Goal: Transaction & Acquisition: Purchase product/service

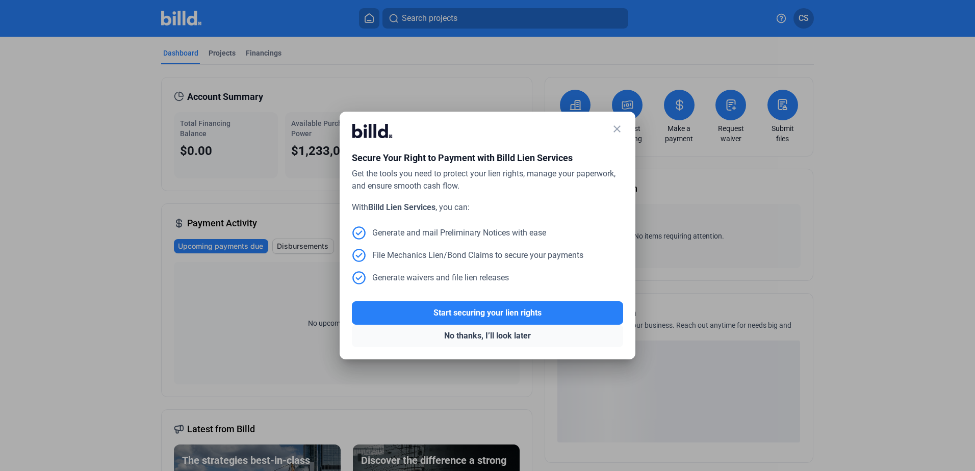
click at [485, 337] on button "No thanks, I’ll look later" at bounding box center [487, 336] width 271 height 22
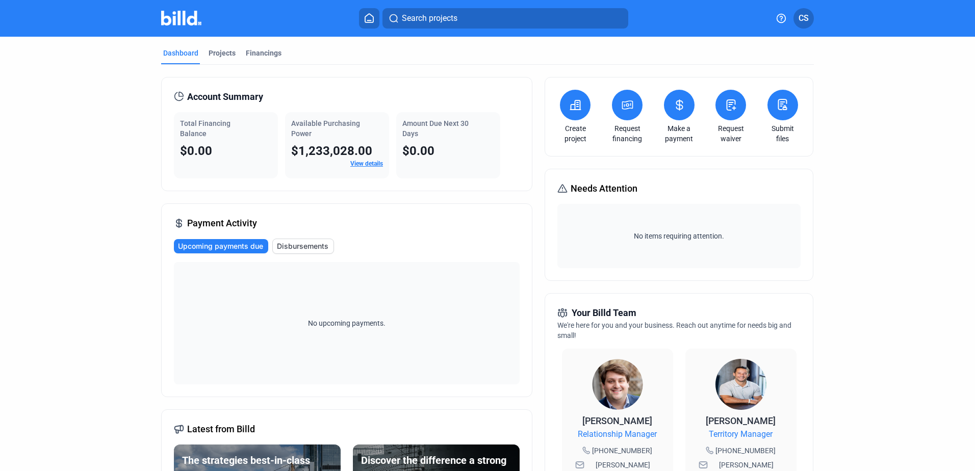
click at [365, 166] on link "View details" at bounding box center [366, 163] width 33 height 7
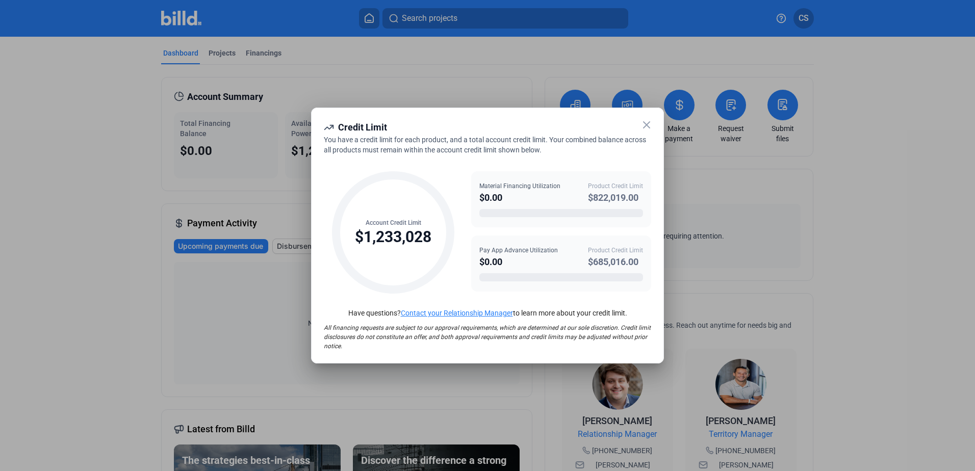
click at [650, 128] on icon at bounding box center [647, 125] width 6 height 6
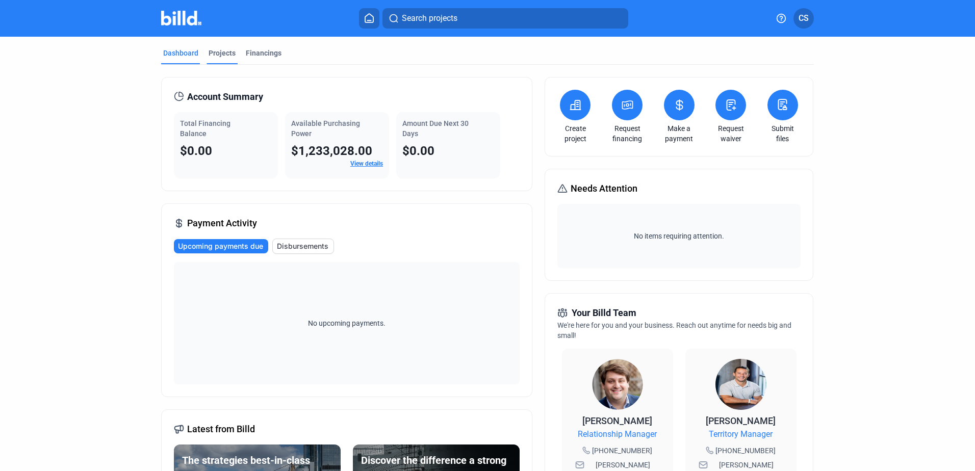
click at [220, 53] on div "Projects" at bounding box center [222, 53] width 27 height 10
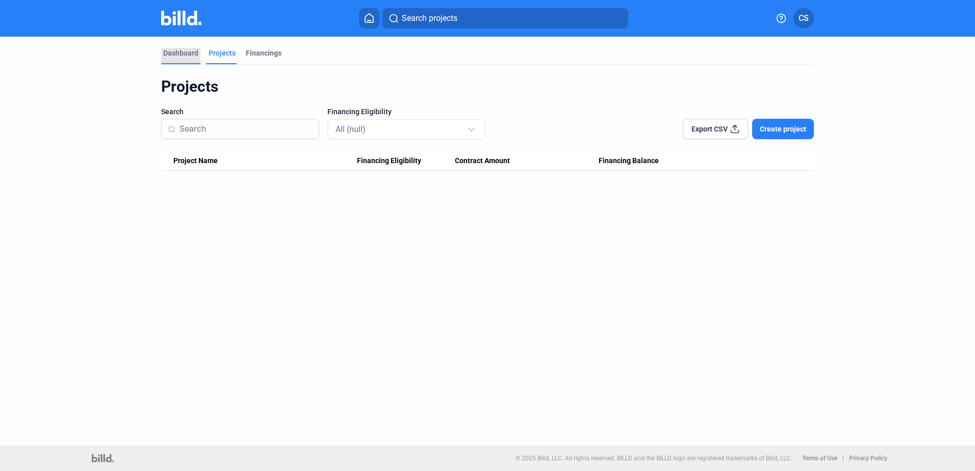
click at [172, 53] on div "Dashboard" at bounding box center [180, 53] width 35 height 10
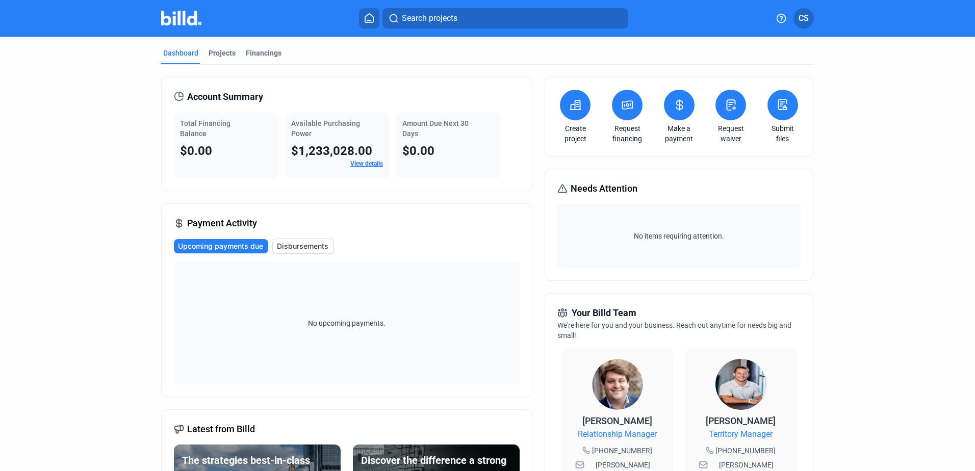
click at [575, 110] on icon at bounding box center [576, 105] width 10 height 9
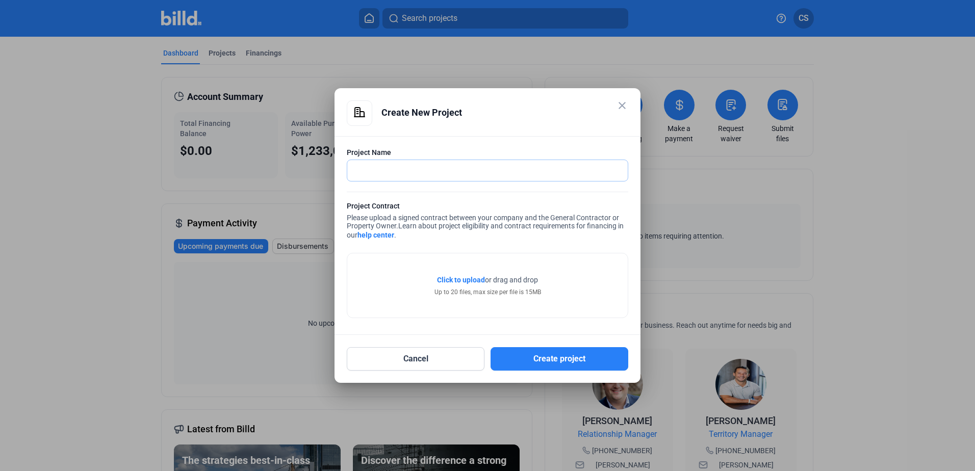
click at [405, 169] on input "text" at bounding box center [487, 170] width 281 height 21
type input "[GEOGRAPHIC_DATA]"
click at [571, 361] on button "Create project" at bounding box center [560, 358] width 138 height 23
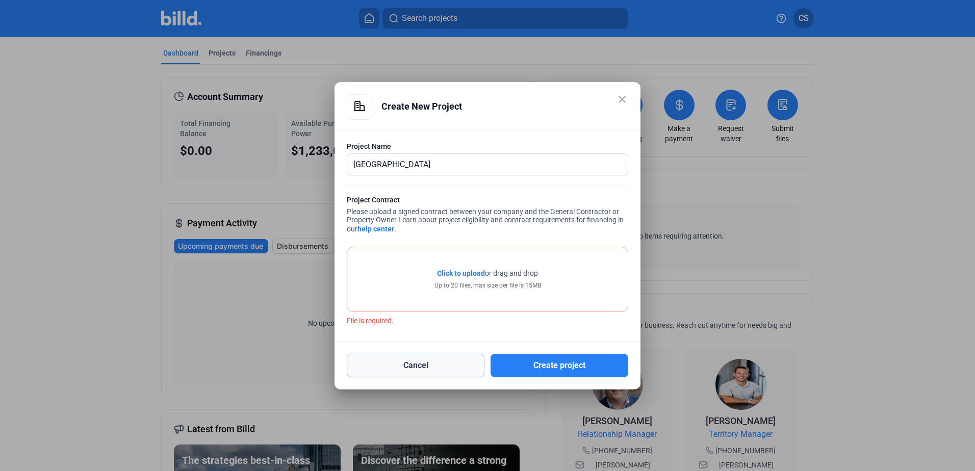
click at [423, 371] on button "Cancel" at bounding box center [416, 365] width 138 height 23
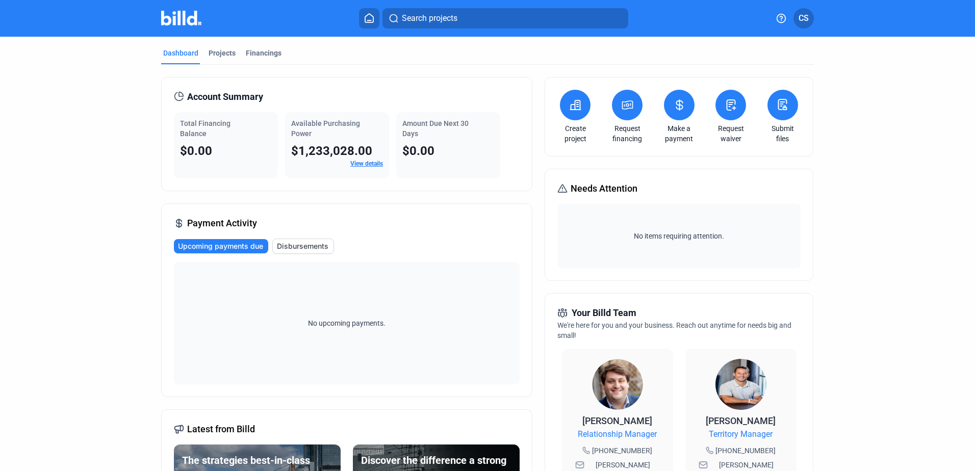
click at [621, 103] on icon at bounding box center [627, 105] width 13 height 12
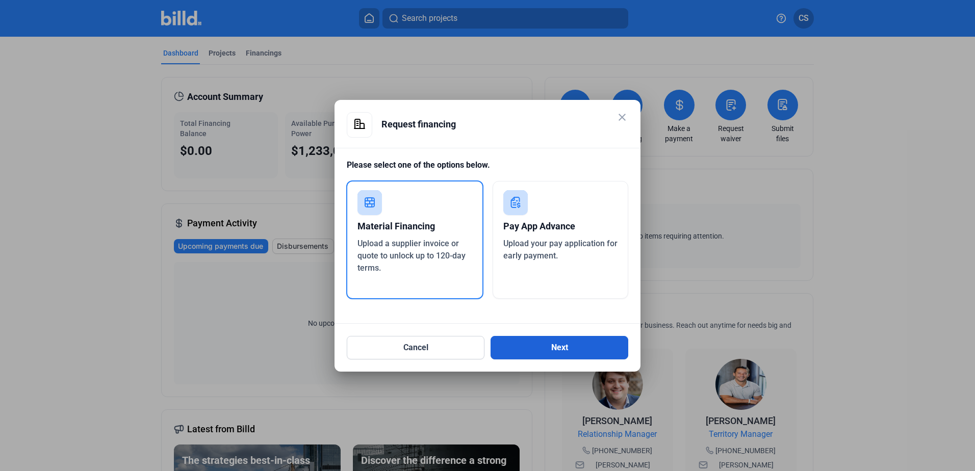
click at [563, 342] on button "Next" at bounding box center [560, 347] width 138 height 23
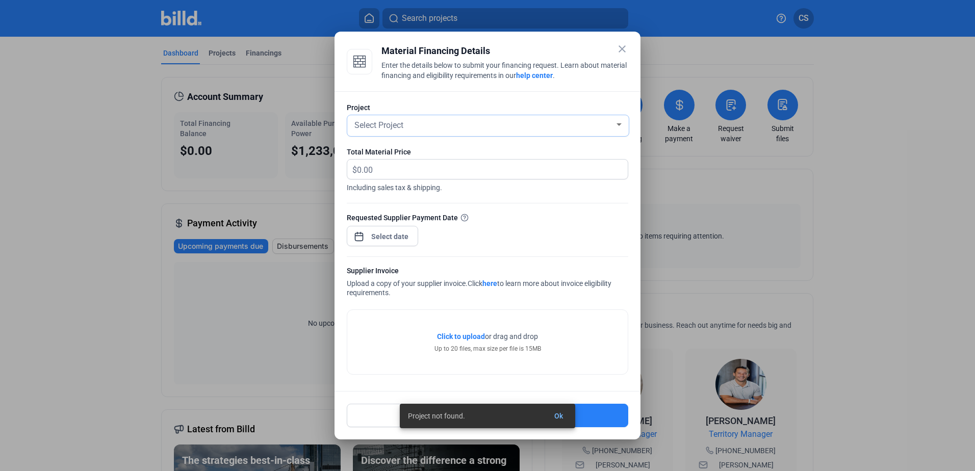
click at [558, 131] on div "Select Project" at bounding box center [484, 124] width 262 height 14
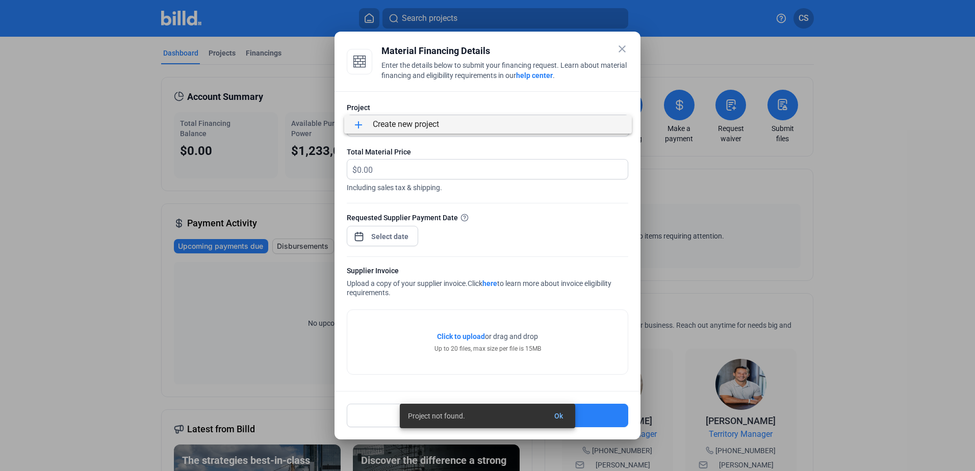
click at [550, 128] on span "add Create new project" at bounding box center [488, 124] width 271 height 18
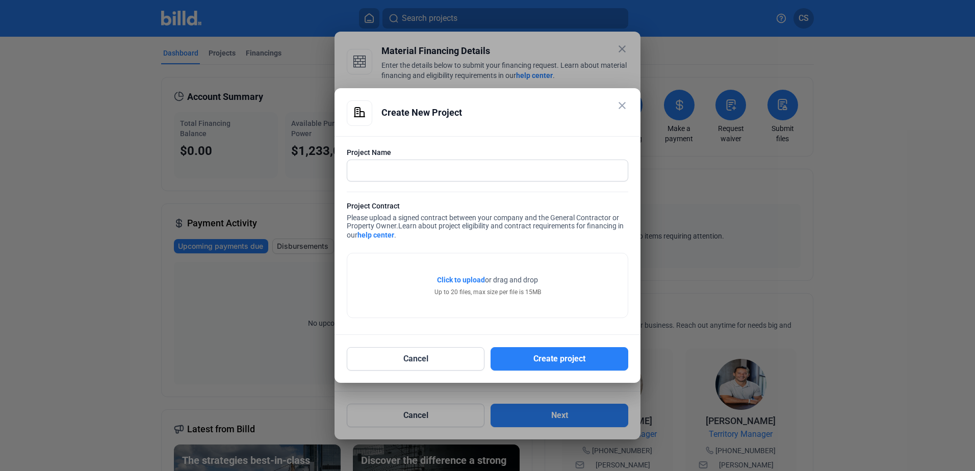
click at [618, 102] on mat-icon "close" at bounding box center [622, 105] width 12 height 12
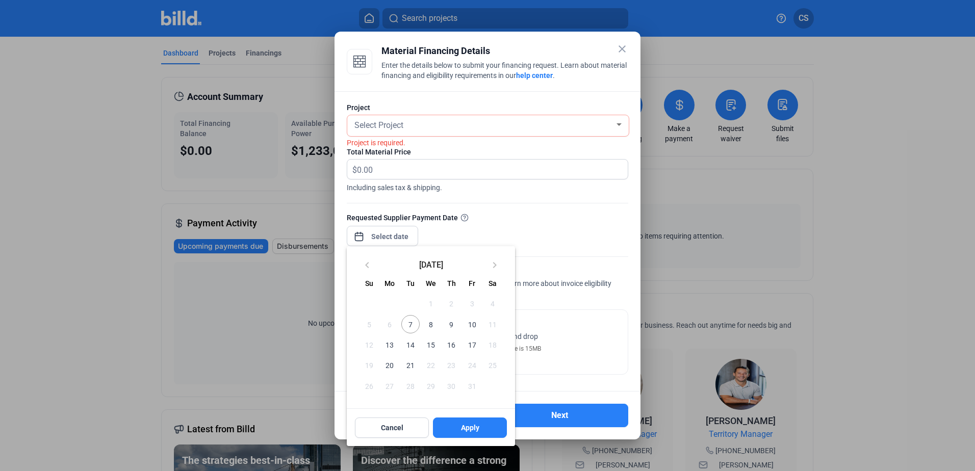
click at [395, 231] on div "close Material Financing Details Enter the details below to submit your financi…" at bounding box center [487, 235] width 975 height 471
click at [889, 219] on div at bounding box center [487, 235] width 975 height 471
click at [374, 428] on button "Cancel" at bounding box center [392, 428] width 74 height 20
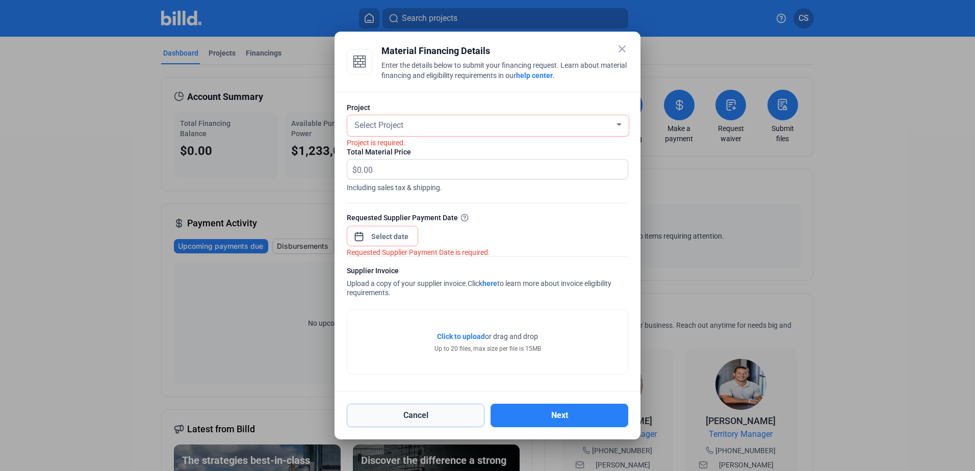
click at [426, 415] on button "Cancel" at bounding box center [416, 415] width 138 height 23
